Goal: Transaction & Acquisition: Purchase product/service

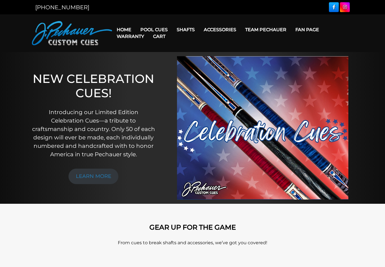
click at [126, 31] on link "Warranty" at bounding box center [130, 36] width 36 height 14
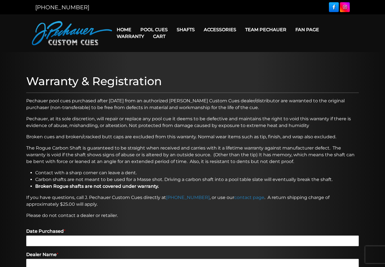
click at [164, 30] on link "Cart" at bounding box center [158, 36] width 21 height 14
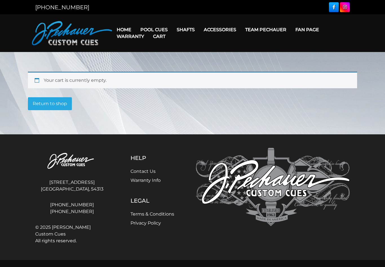
click at [181, 66] on link "Champion Collection" at bounding box center [170, 62] width 69 height 8
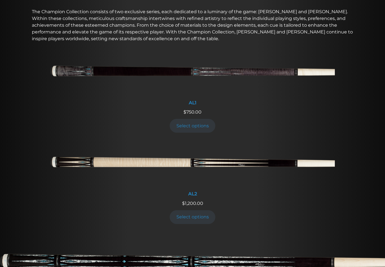
scroll to position [204, 0]
click at [245, 79] on img at bounding box center [192, 73] width 284 height 47
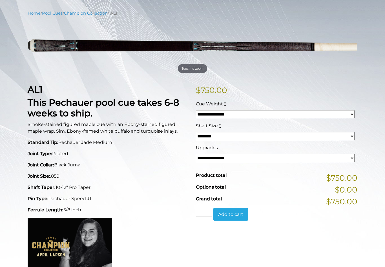
scroll to position [62, 0]
